Goal: Information Seeking & Learning: Learn about a topic

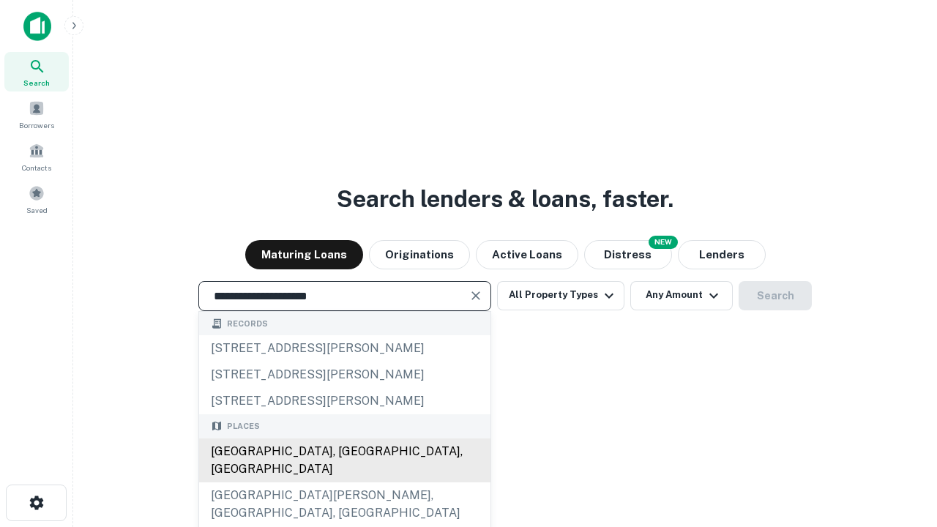
click at [344, 482] on div "Santa Monica, CA, USA" at bounding box center [344, 460] width 291 height 44
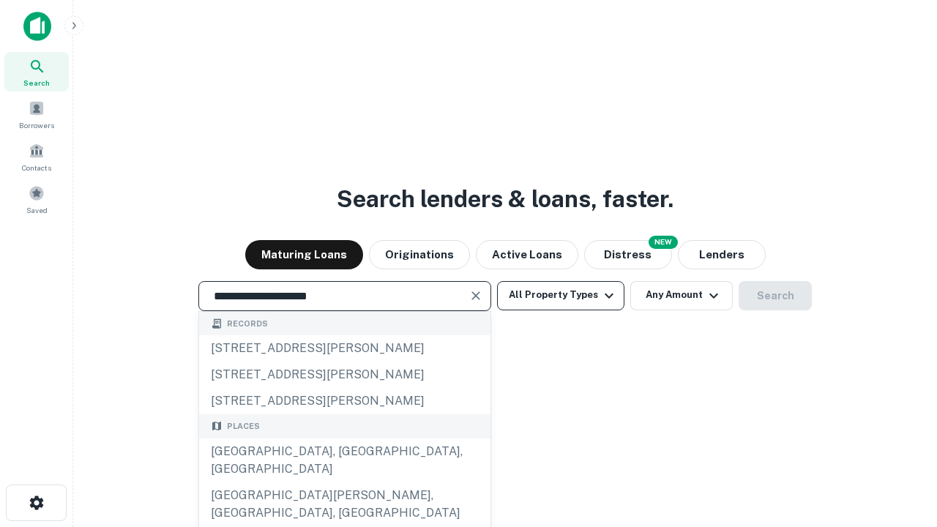
type input "**********"
click at [561, 295] on button "All Property Types" at bounding box center [560, 295] width 127 height 29
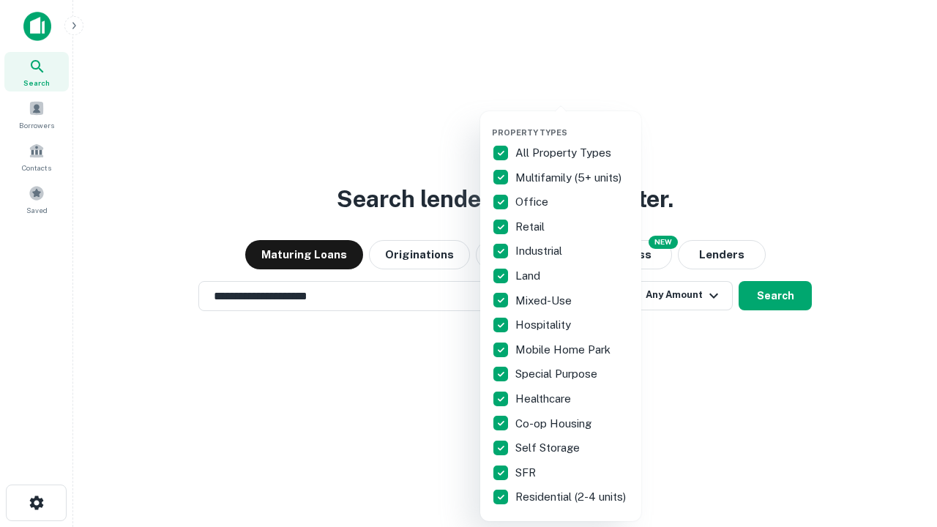
click at [572, 123] on button "button" at bounding box center [572, 123] width 161 height 1
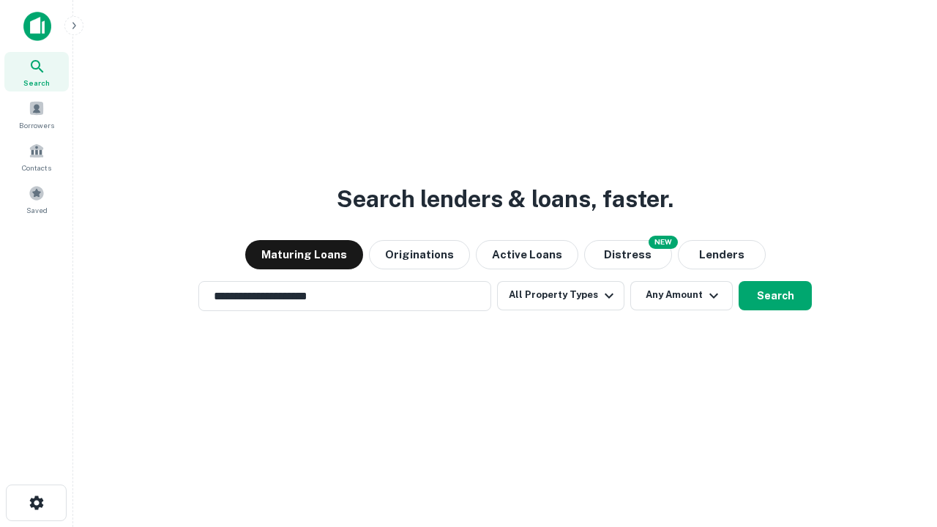
scroll to position [23, 0]
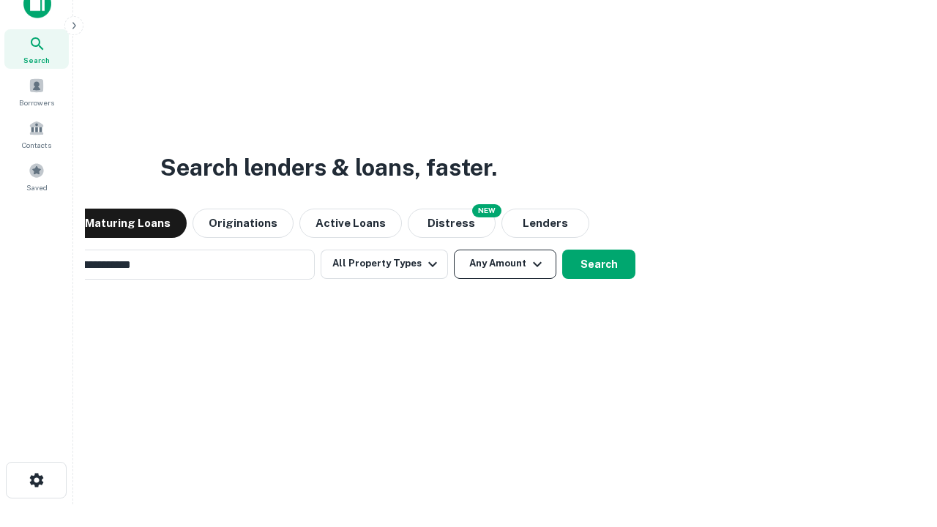
click at [454, 250] on button "Any Amount" at bounding box center [505, 264] width 102 height 29
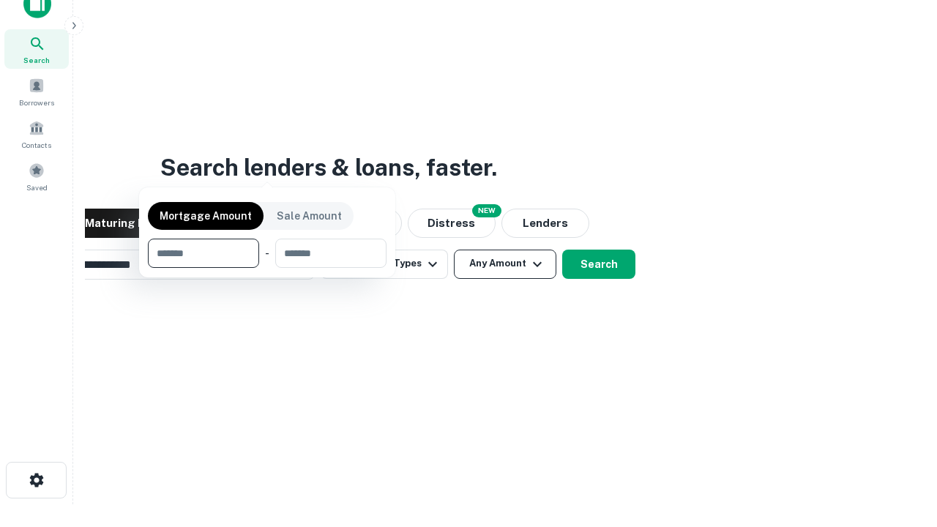
scroll to position [23, 0]
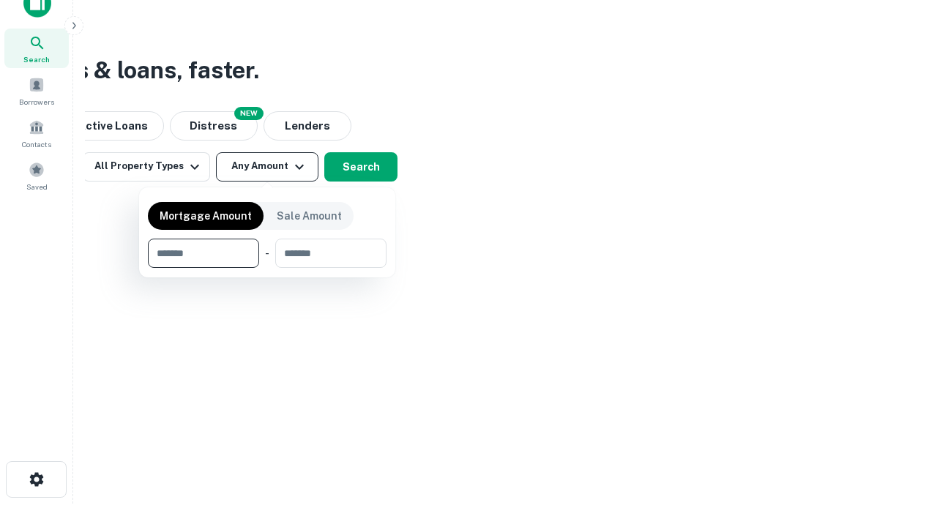
type input "*******"
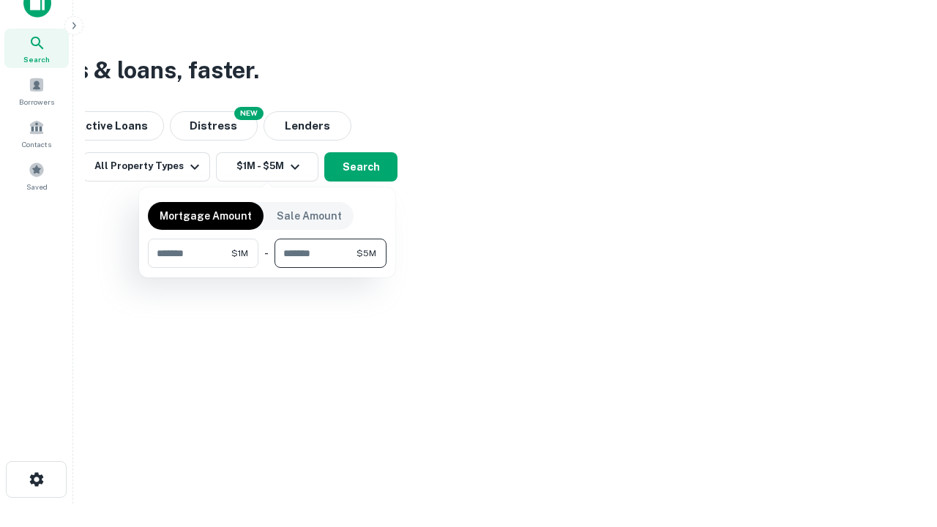
type input "*******"
click at [267, 268] on button "button" at bounding box center [267, 268] width 239 height 1
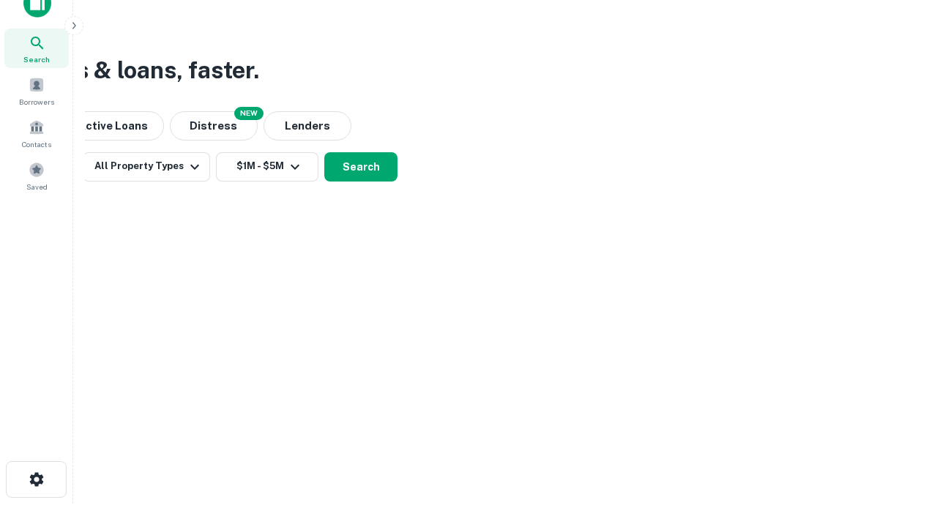
scroll to position [9, 270]
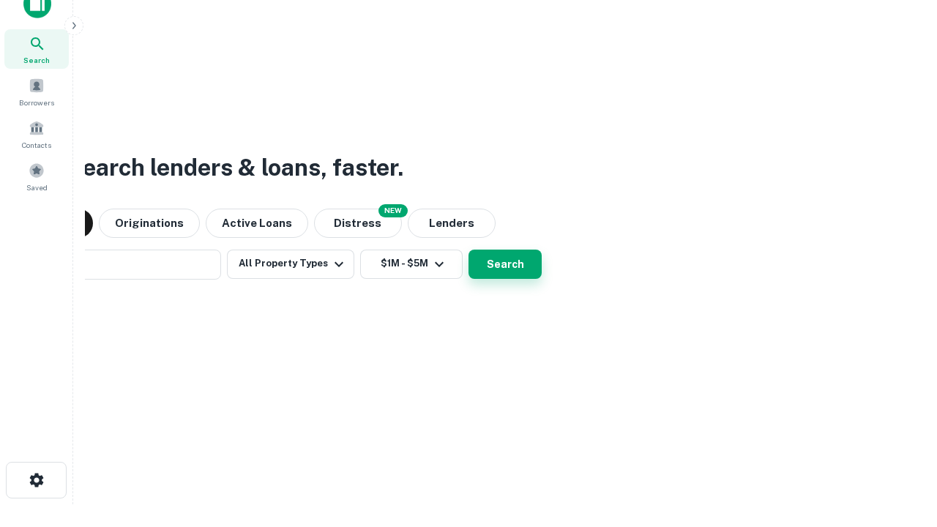
click at [468, 250] on button "Search" at bounding box center [504, 264] width 73 height 29
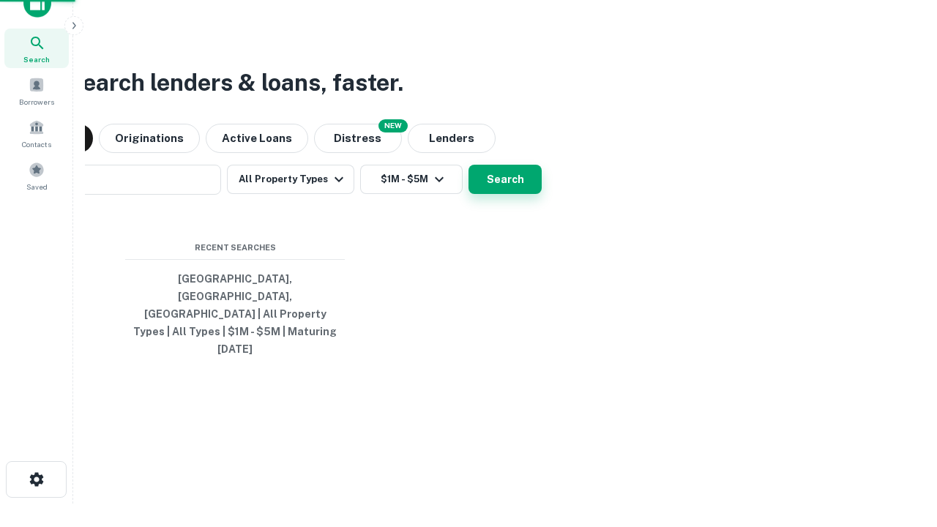
scroll to position [39, 414]
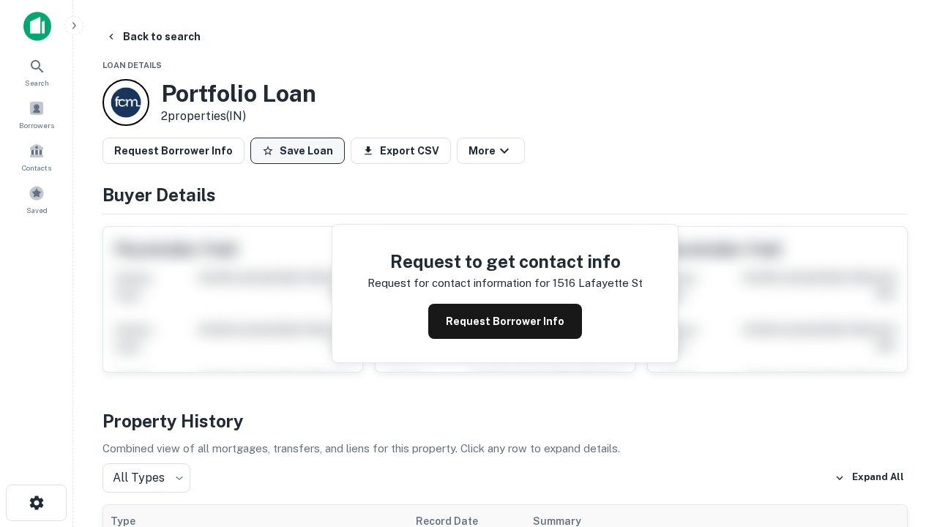
click at [297, 151] on button "Save Loan" at bounding box center [297, 151] width 94 height 26
click at [301, 151] on button "Save Loan" at bounding box center [297, 151] width 94 height 26
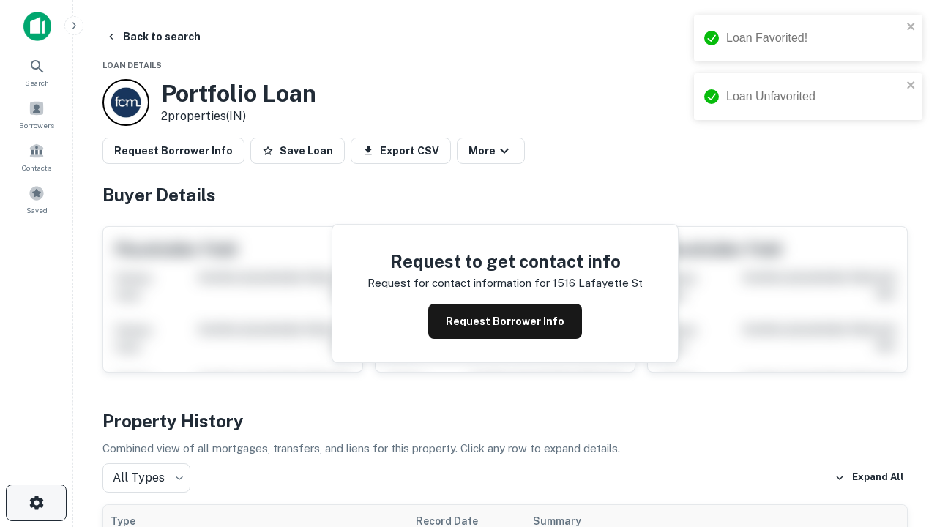
click at [36, 503] on icon "button" at bounding box center [37, 503] width 18 height 18
